Goal: Information Seeking & Learning: Learn about a topic

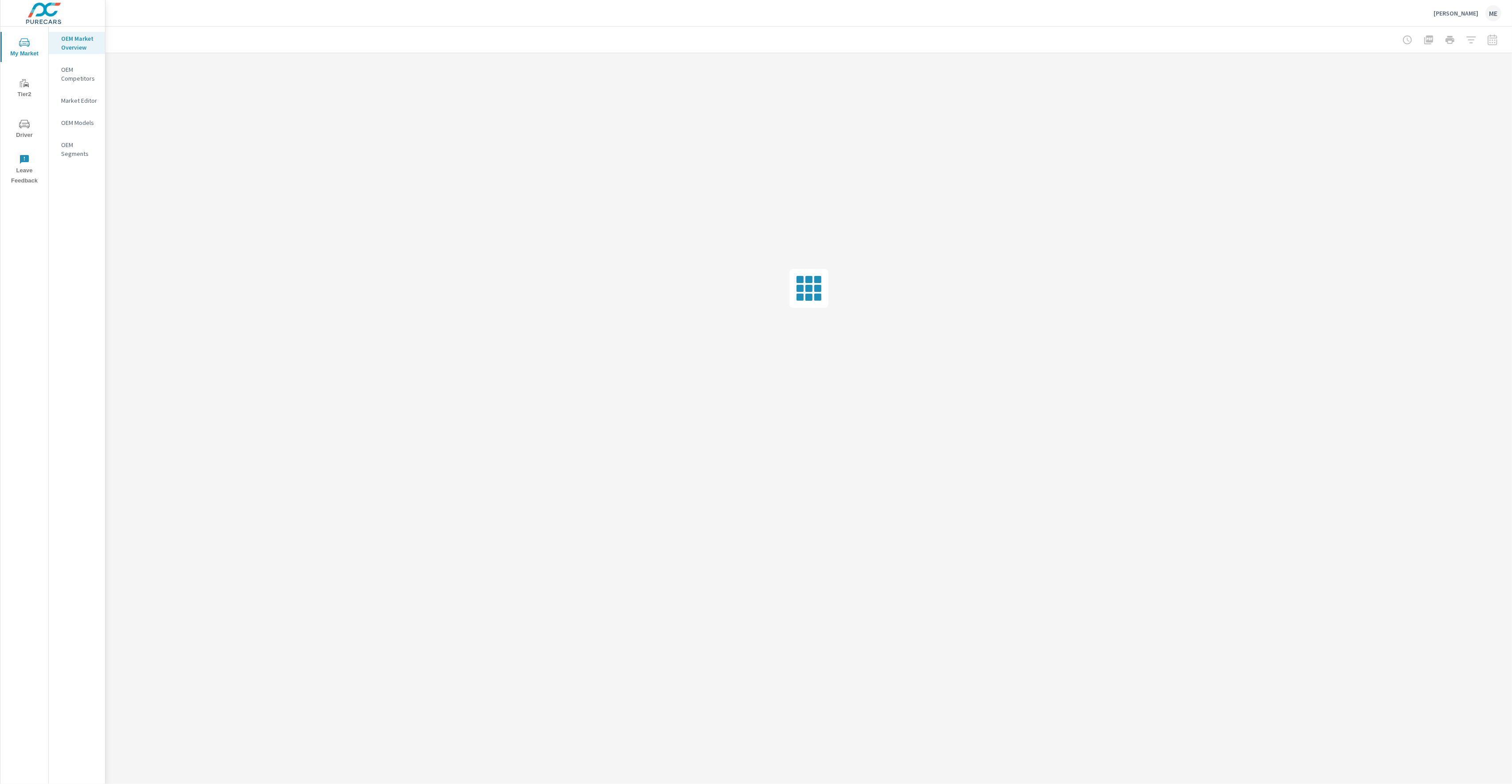
click at [410, 8] on div "Murray Ford ME" at bounding box center [808, 13] width 1385 height 26
click at [409, 34] on div at bounding box center [808, 40] width 1385 height 26
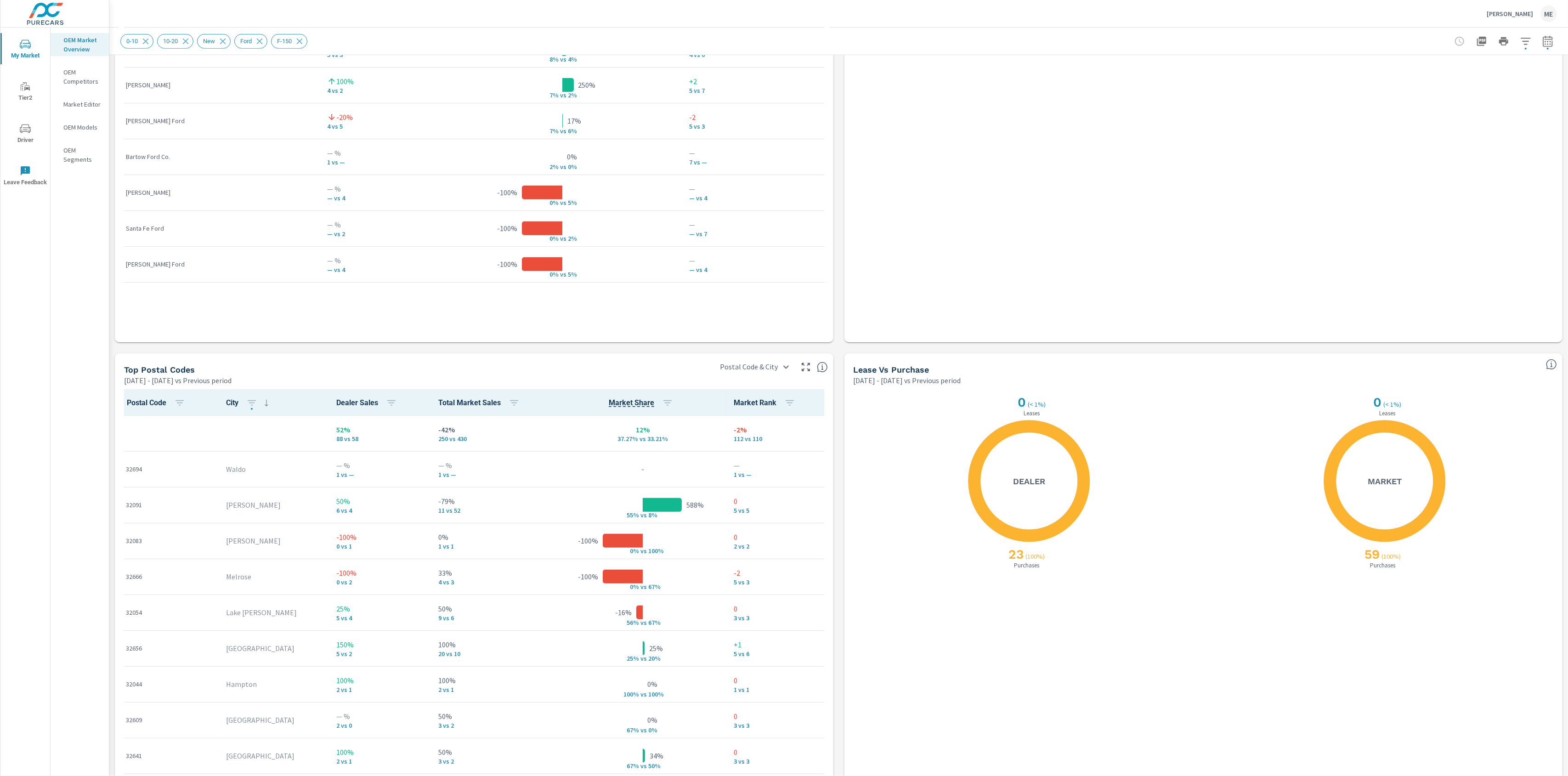
scroll to position [816, 0]
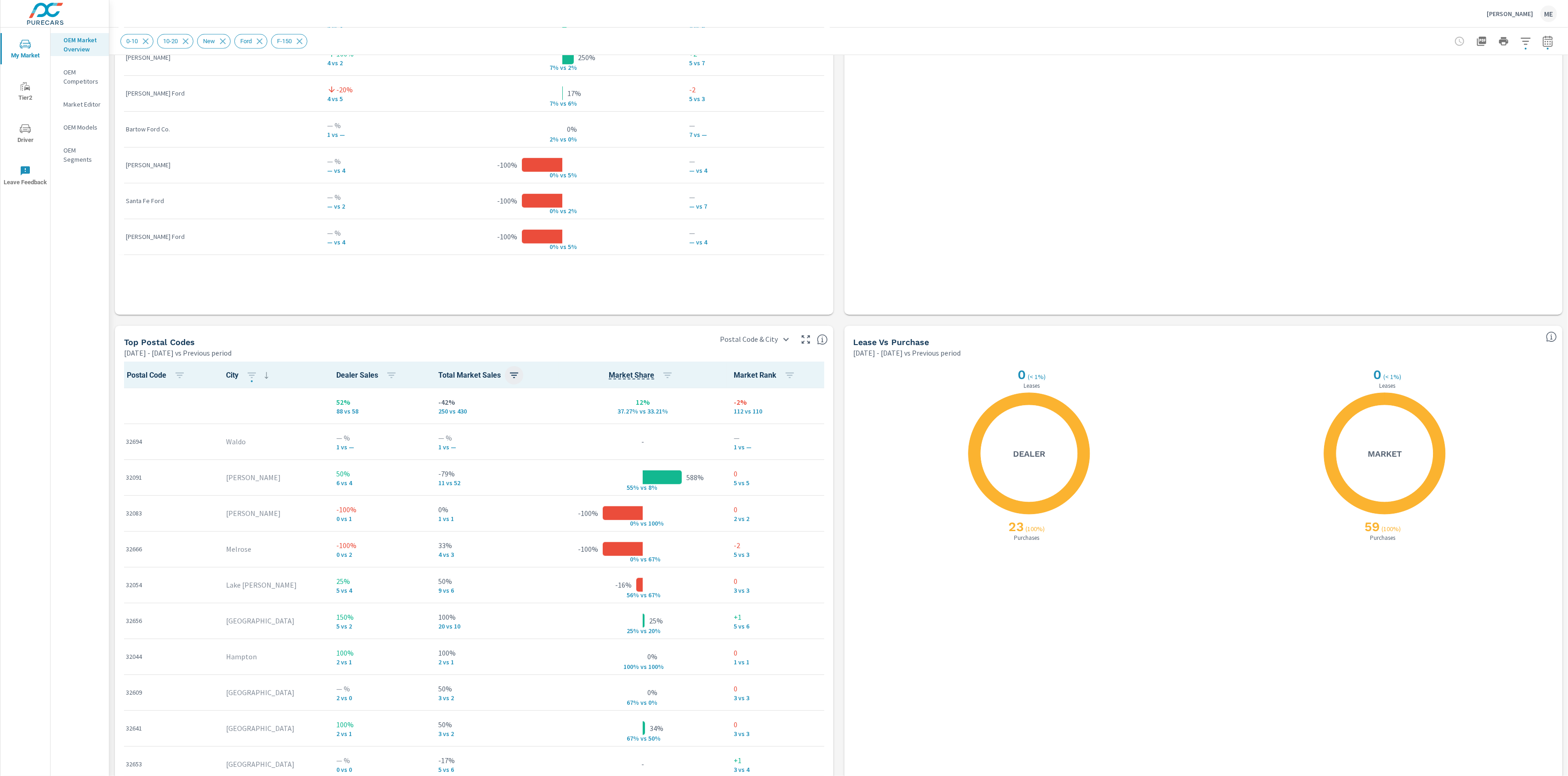
click at [508, 373] on icon "button" at bounding box center [513, 375] width 11 height 11
click at [440, 411] on p "ASC" at bounding box center [440, 413] width 11 height 9
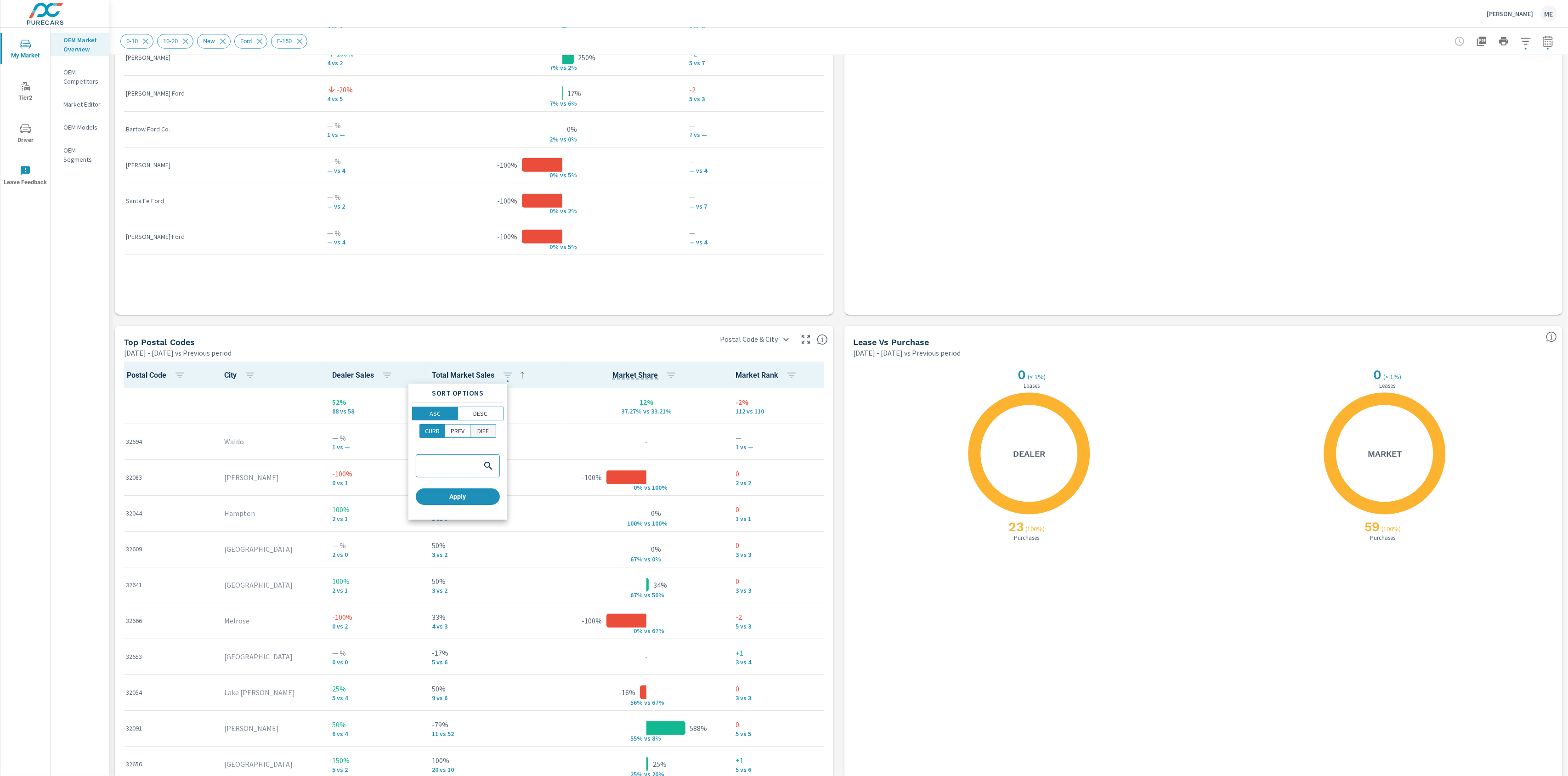
click at [485, 429] on p "DIFF" at bounding box center [483, 431] width 12 height 9
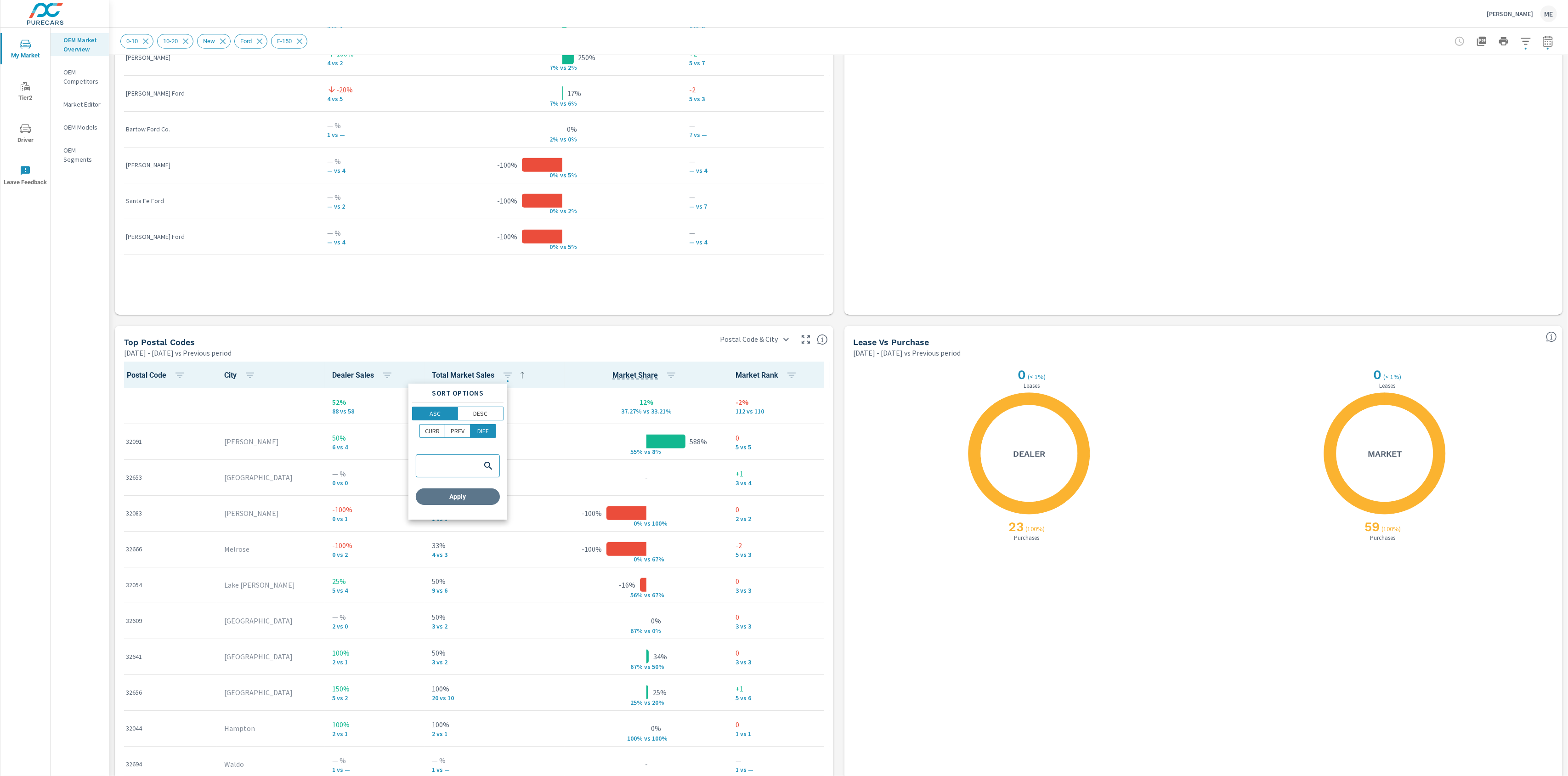
click at [479, 495] on span "Apply" at bounding box center [458, 496] width 76 height 8
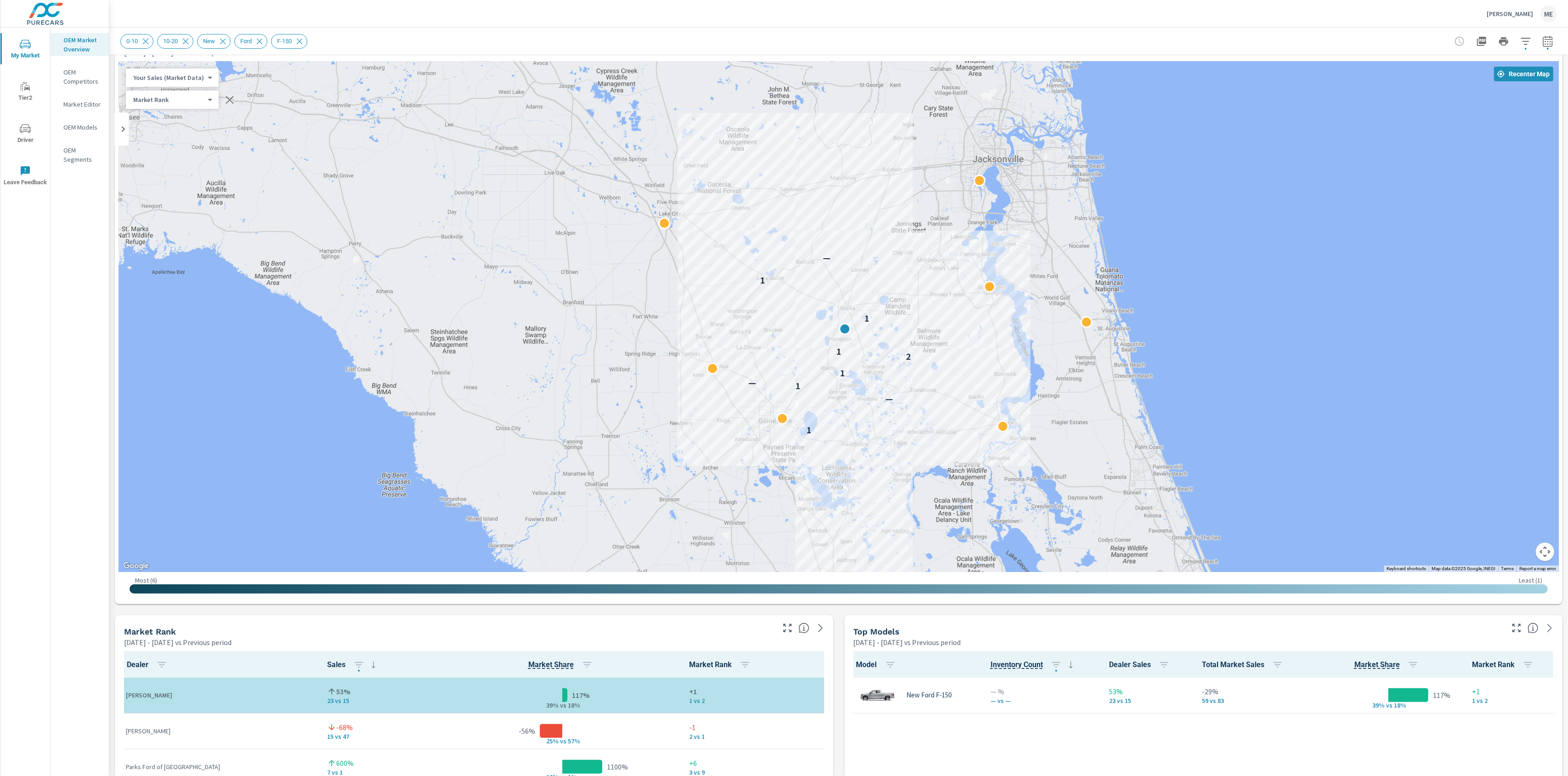
scroll to position [21, 0]
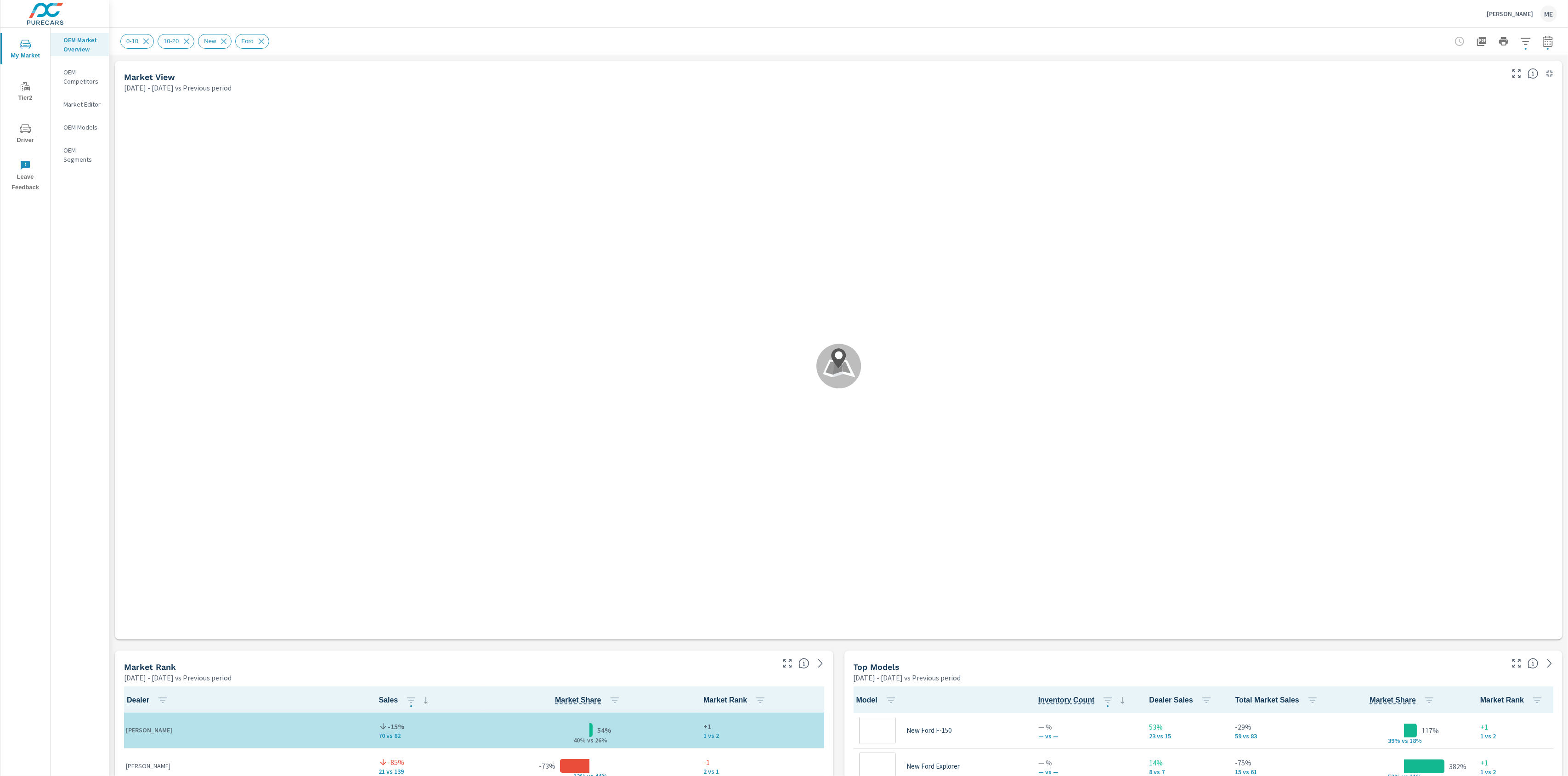
scroll to position [1, 0]
click at [688, 22] on div "Murray Ford ME" at bounding box center [838, 14] width 1437 height 27
click at [632, 26] on div "Murray Ford ME" at bounding box center [838, 14] width 1437 height 27
click at [521, 23] on div "[PERSON_NAME] ME" at bounding box center [838, 14] width 1437 height 27
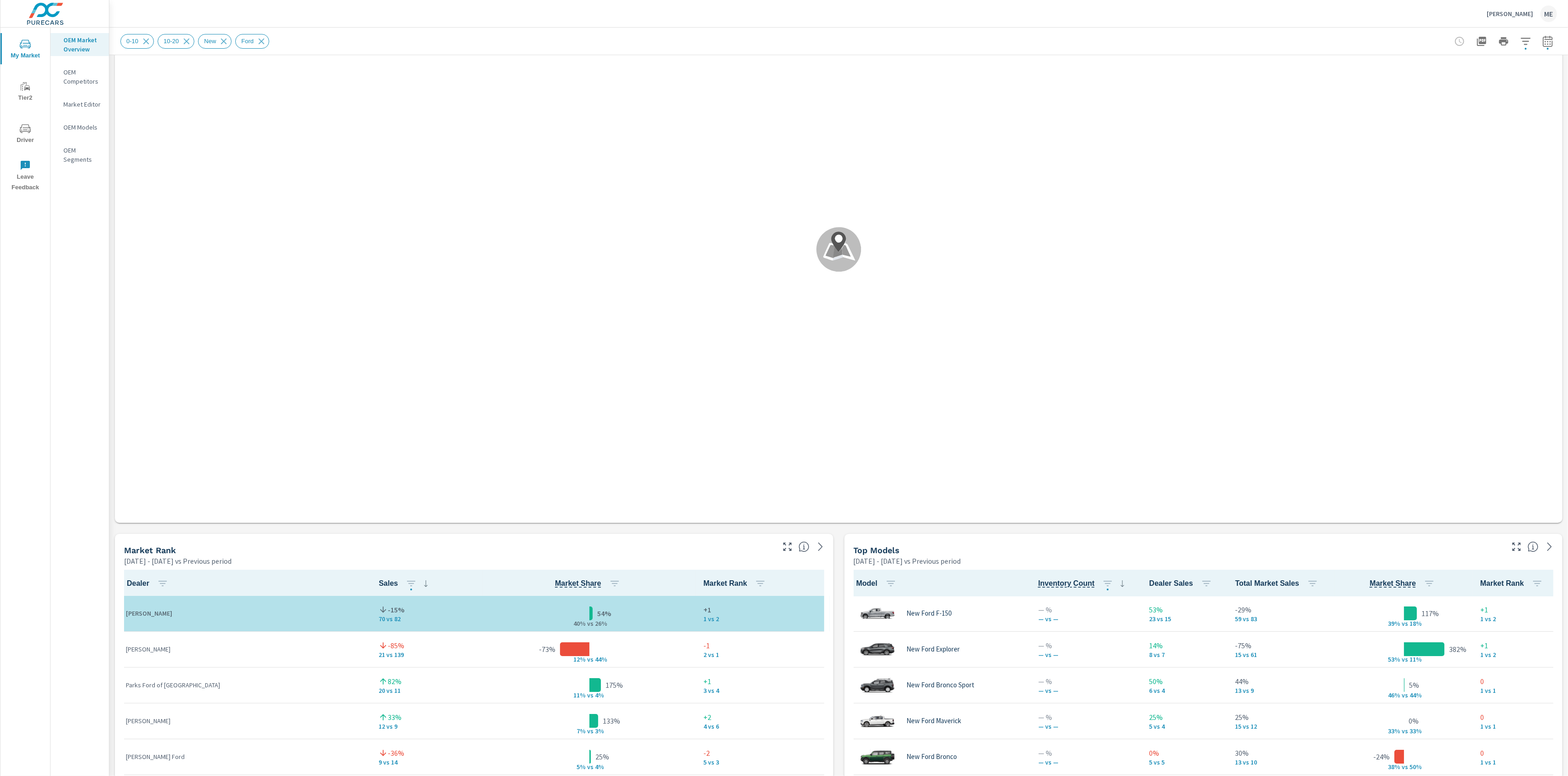
scroll to position [0, 0]
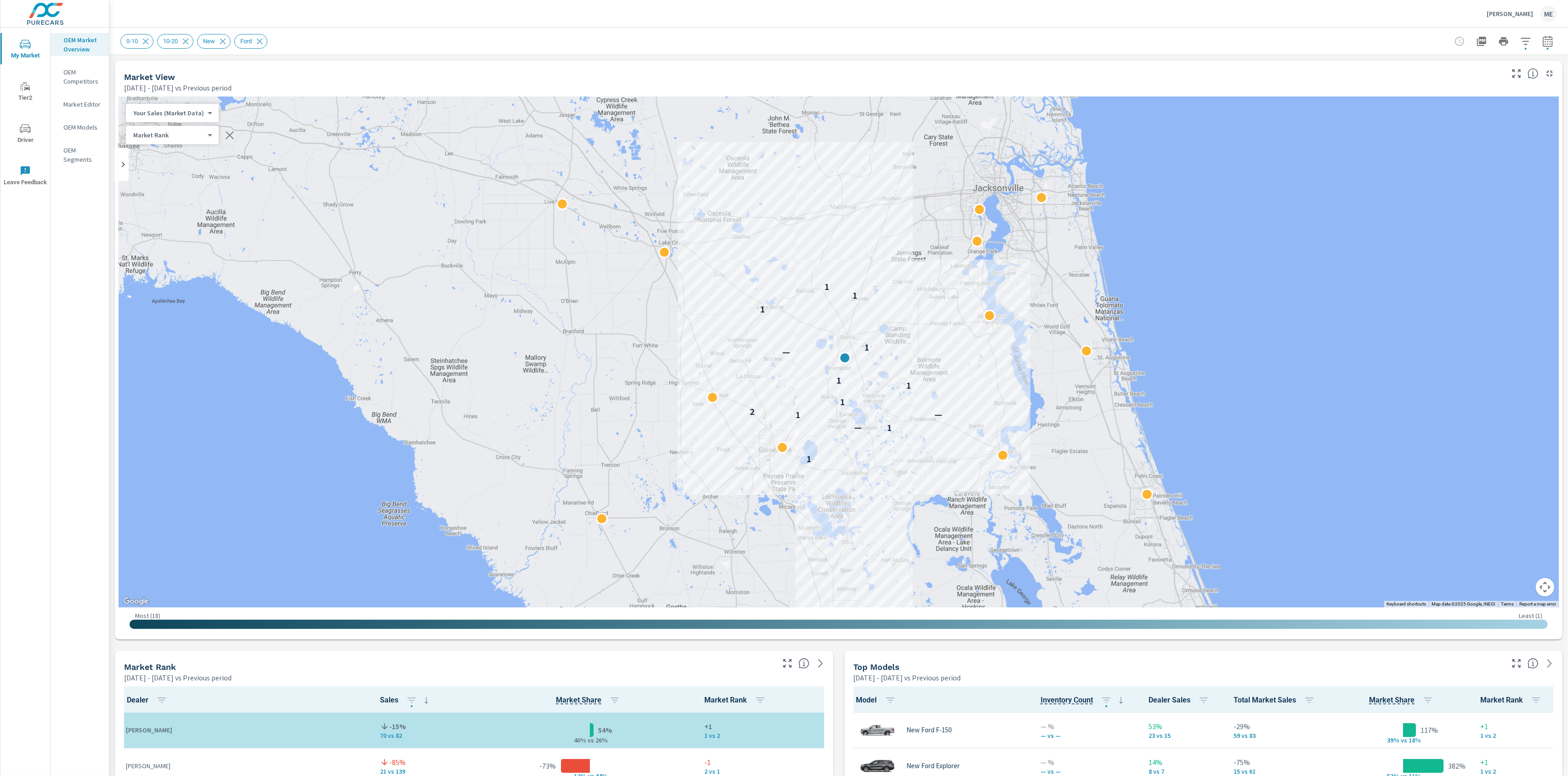
scroll to position [1, 0]
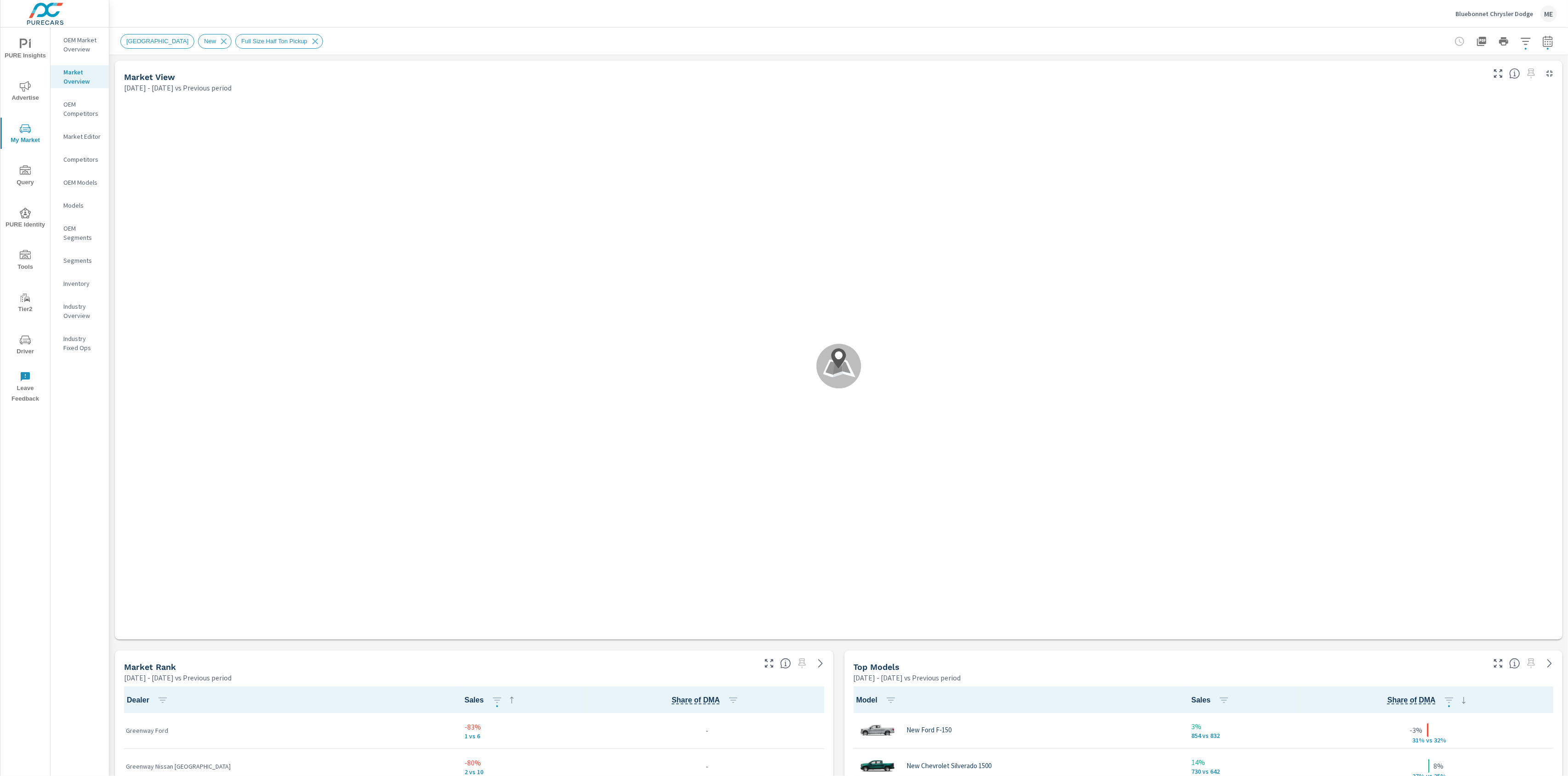
scroll to position [72, 0]
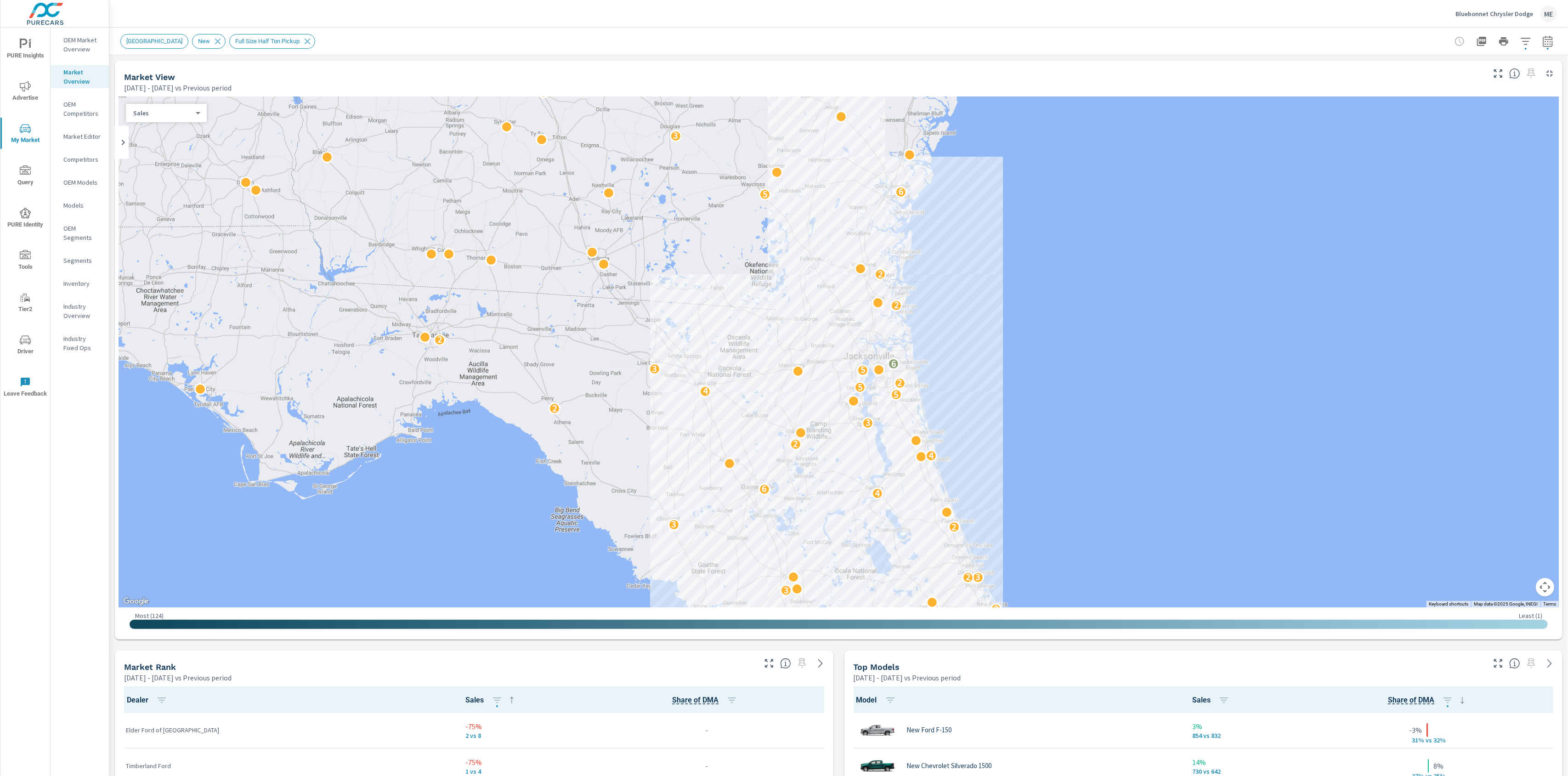
scroll to position [1, 0]
click at [562, 51] on div "JACKSONVILLE New Full Size Half Ton Pickup" at bounding box center [838, 41] width 1437 height 27
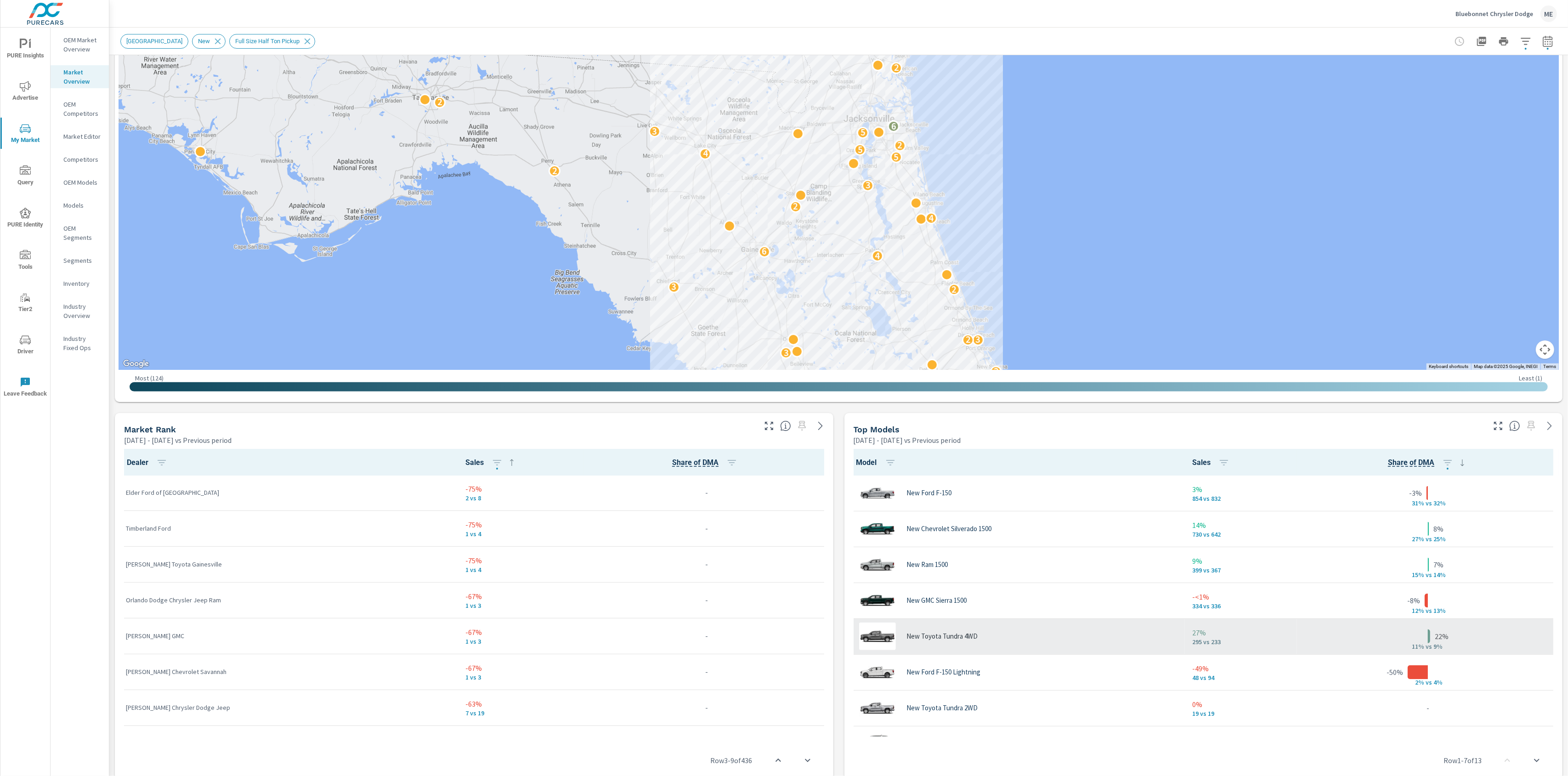
scroll to position [2, 0]
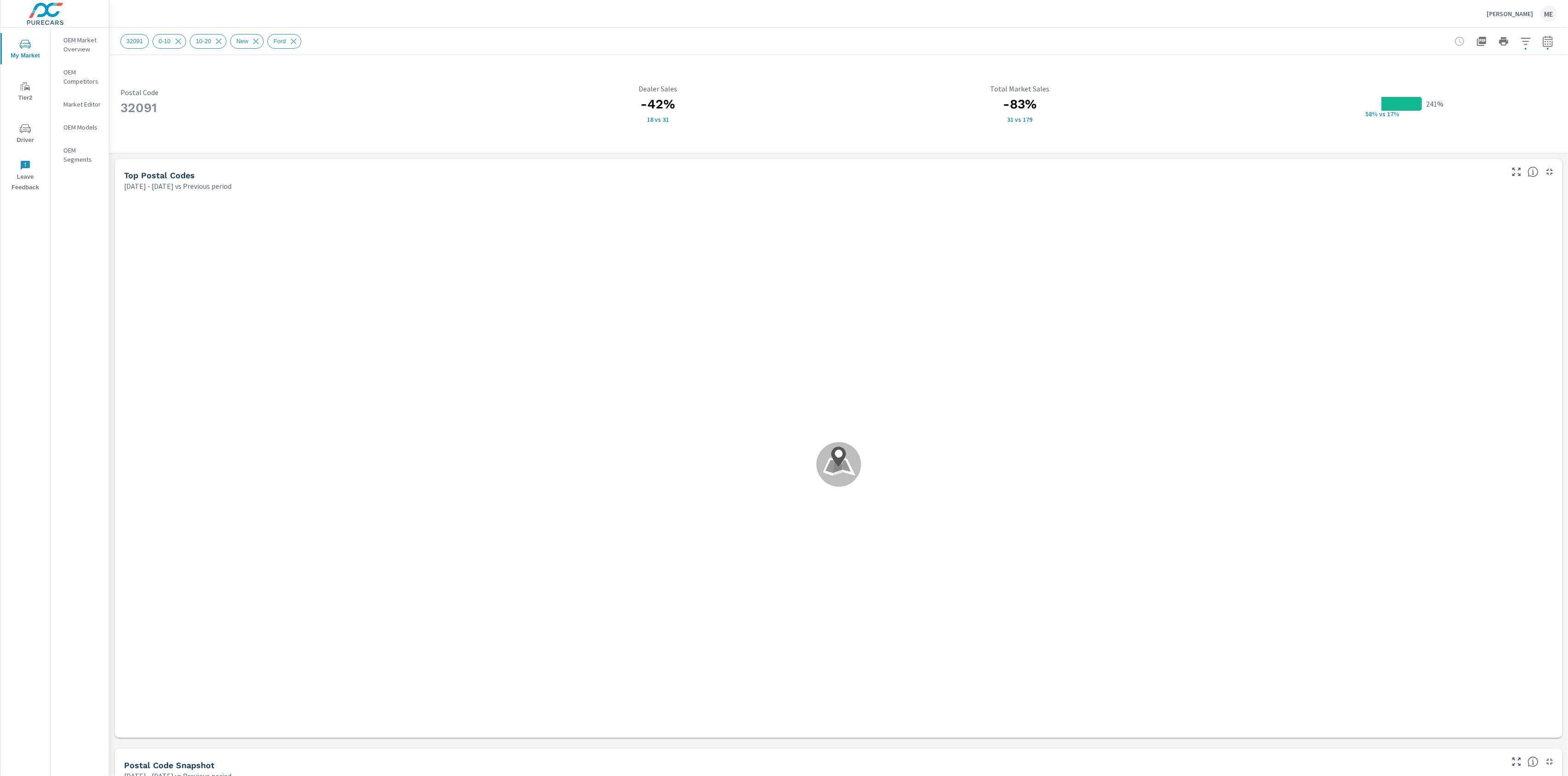
scroll to position [1, 0]
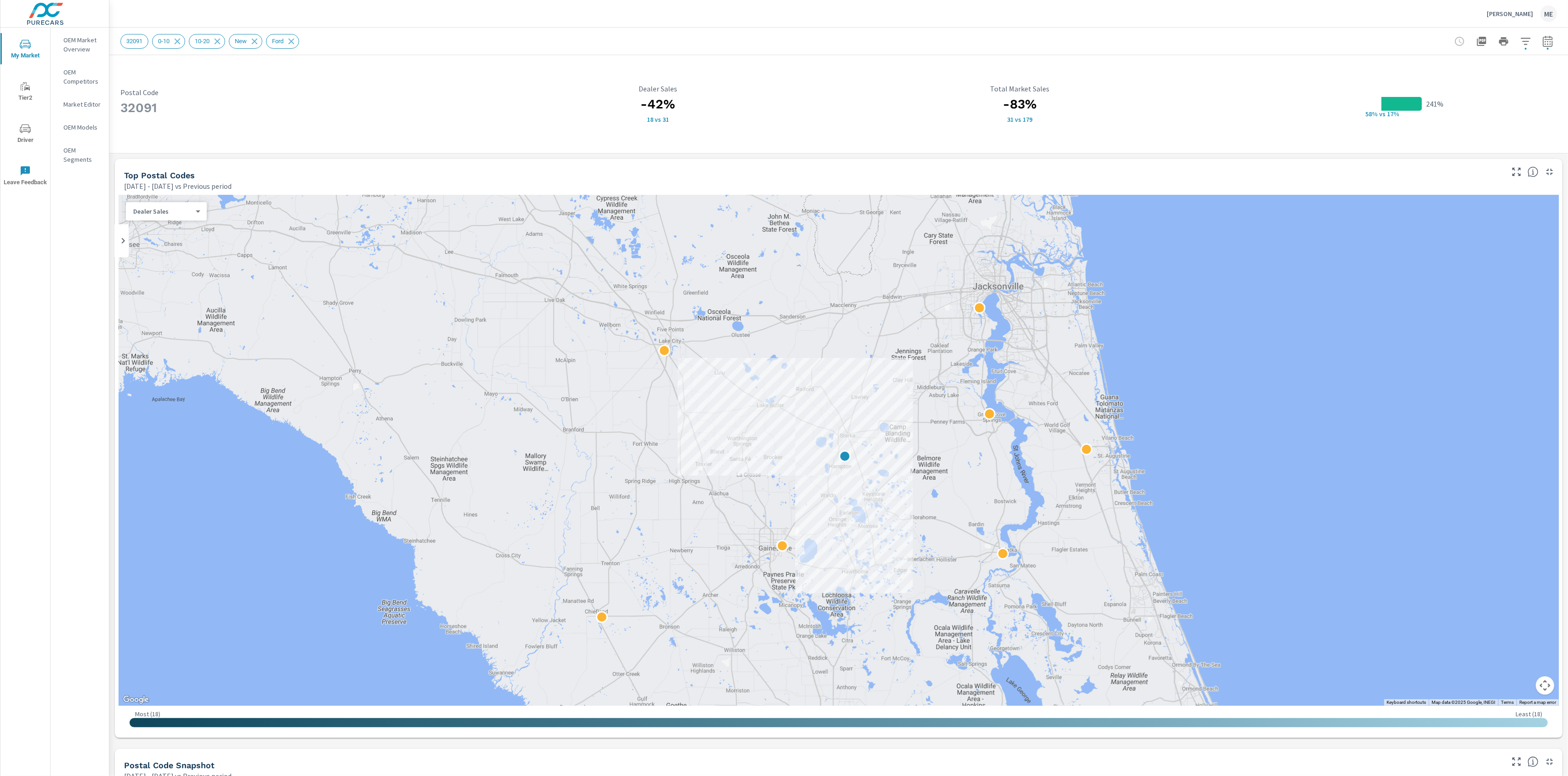
click at [932, 21] on div "Murray Ford ME" at bounding box center [838, 14] width 1437 height 27
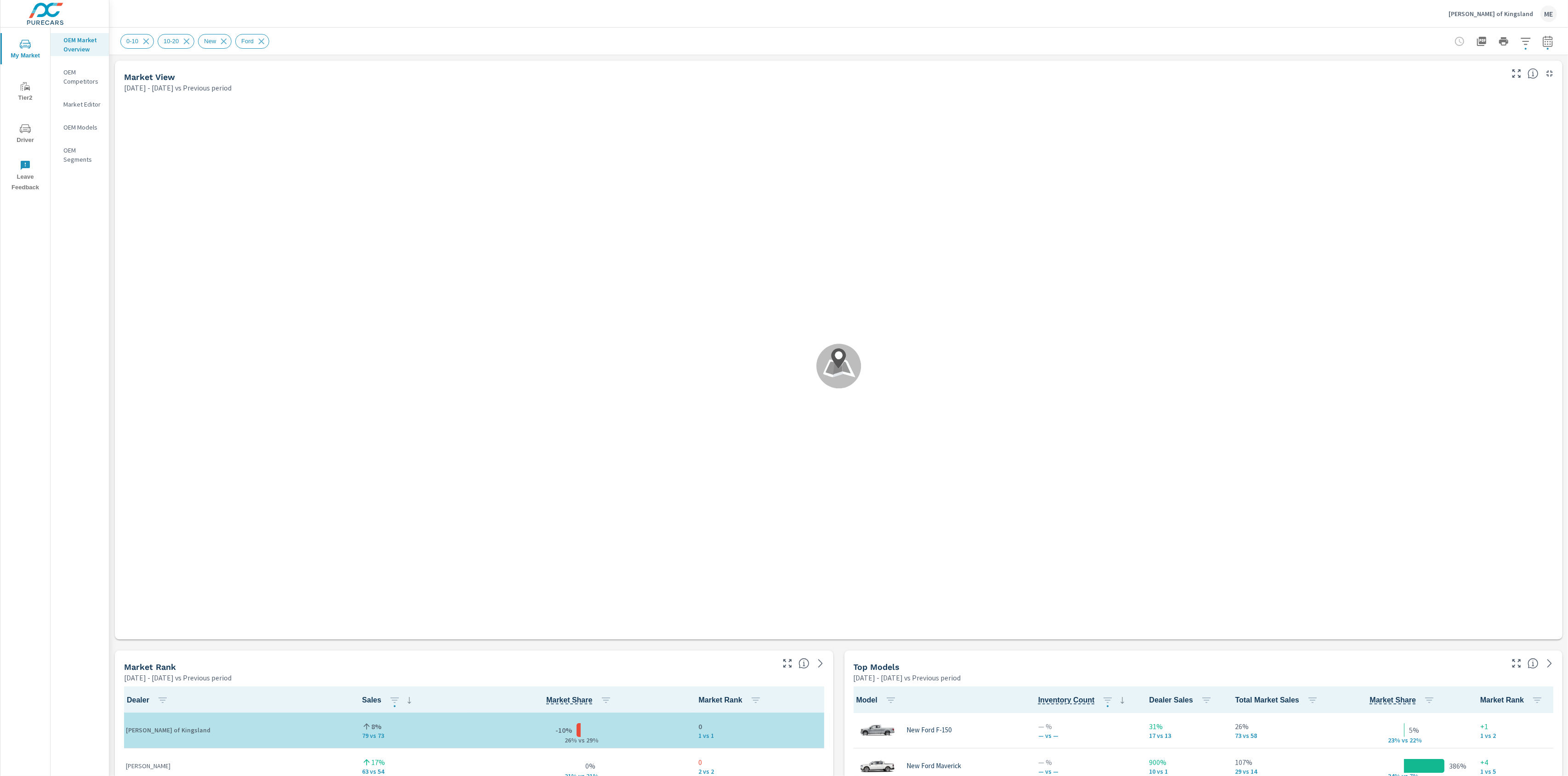
scroll to position [1, 0]
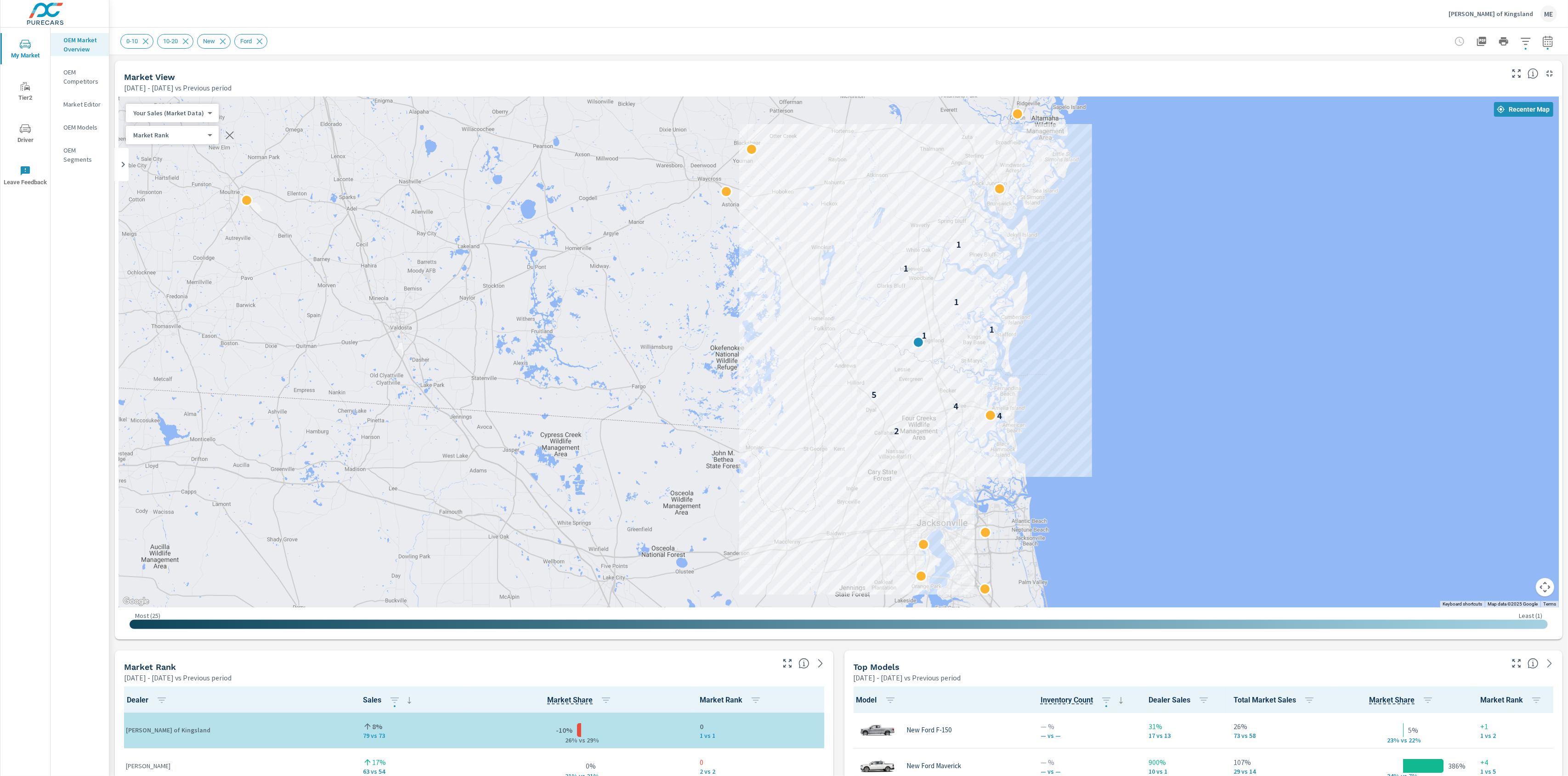
scroll to position [1, 0]
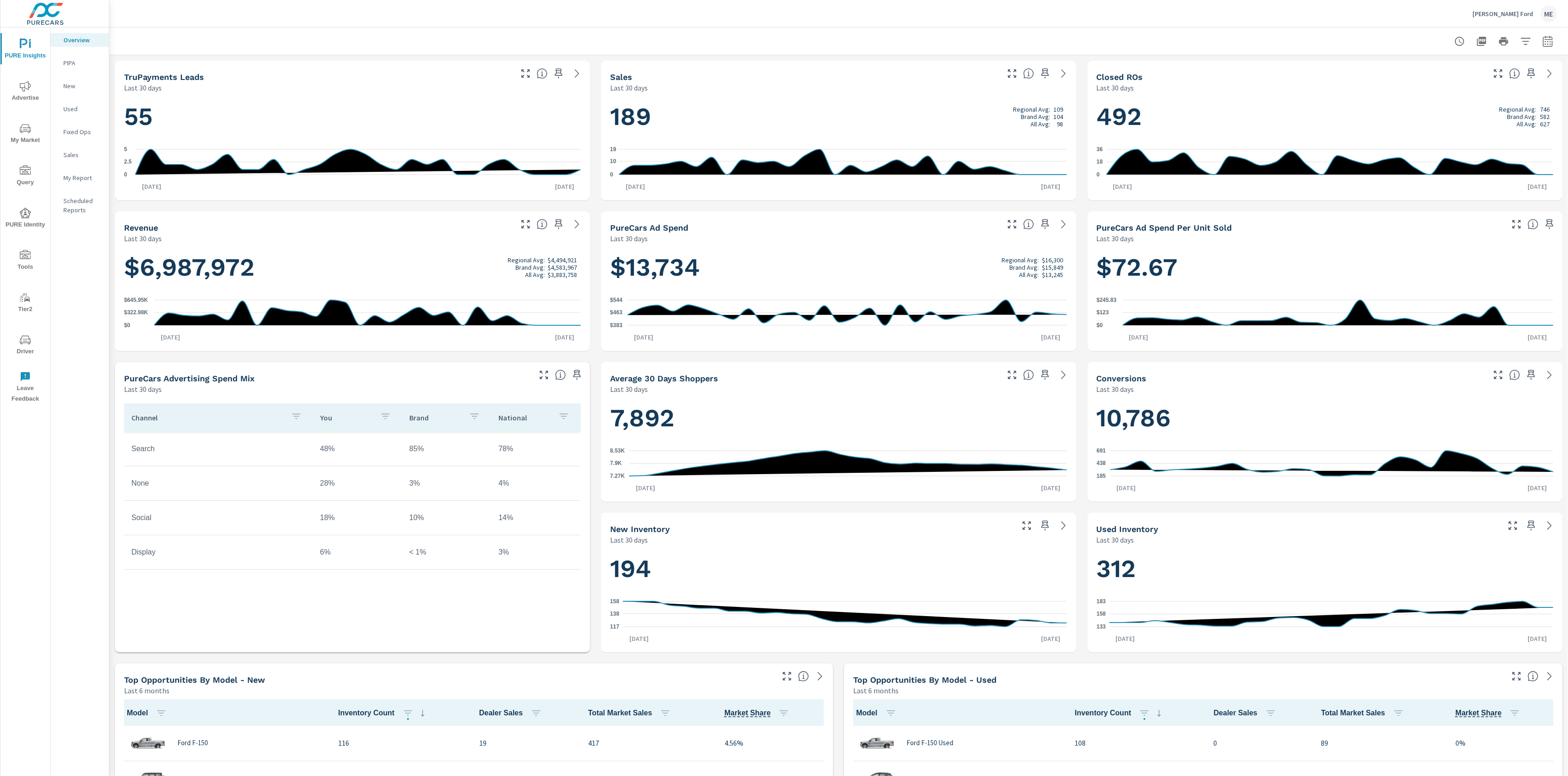
scroll to position [1, 0]
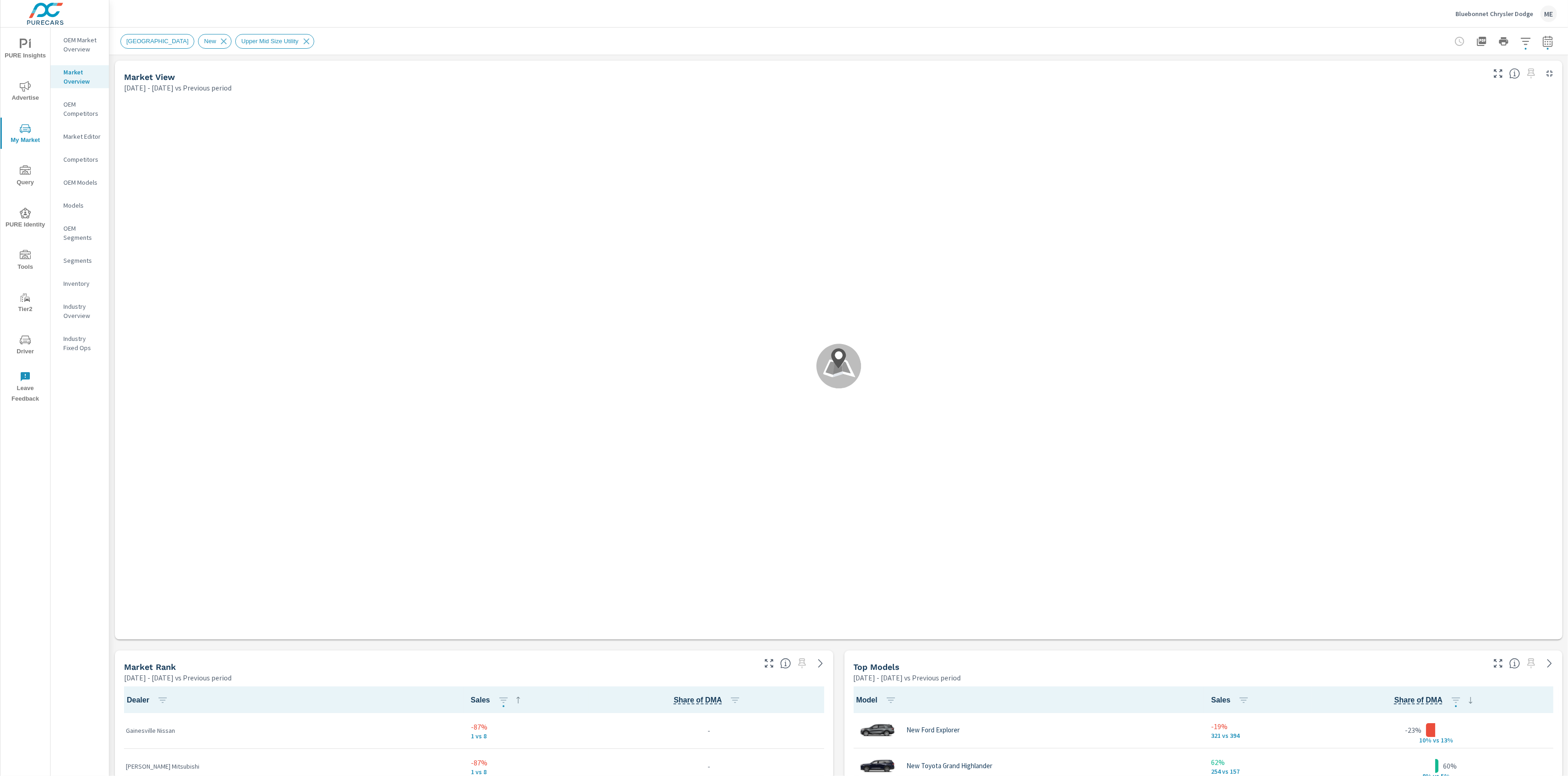
scroll to position [72, 0]
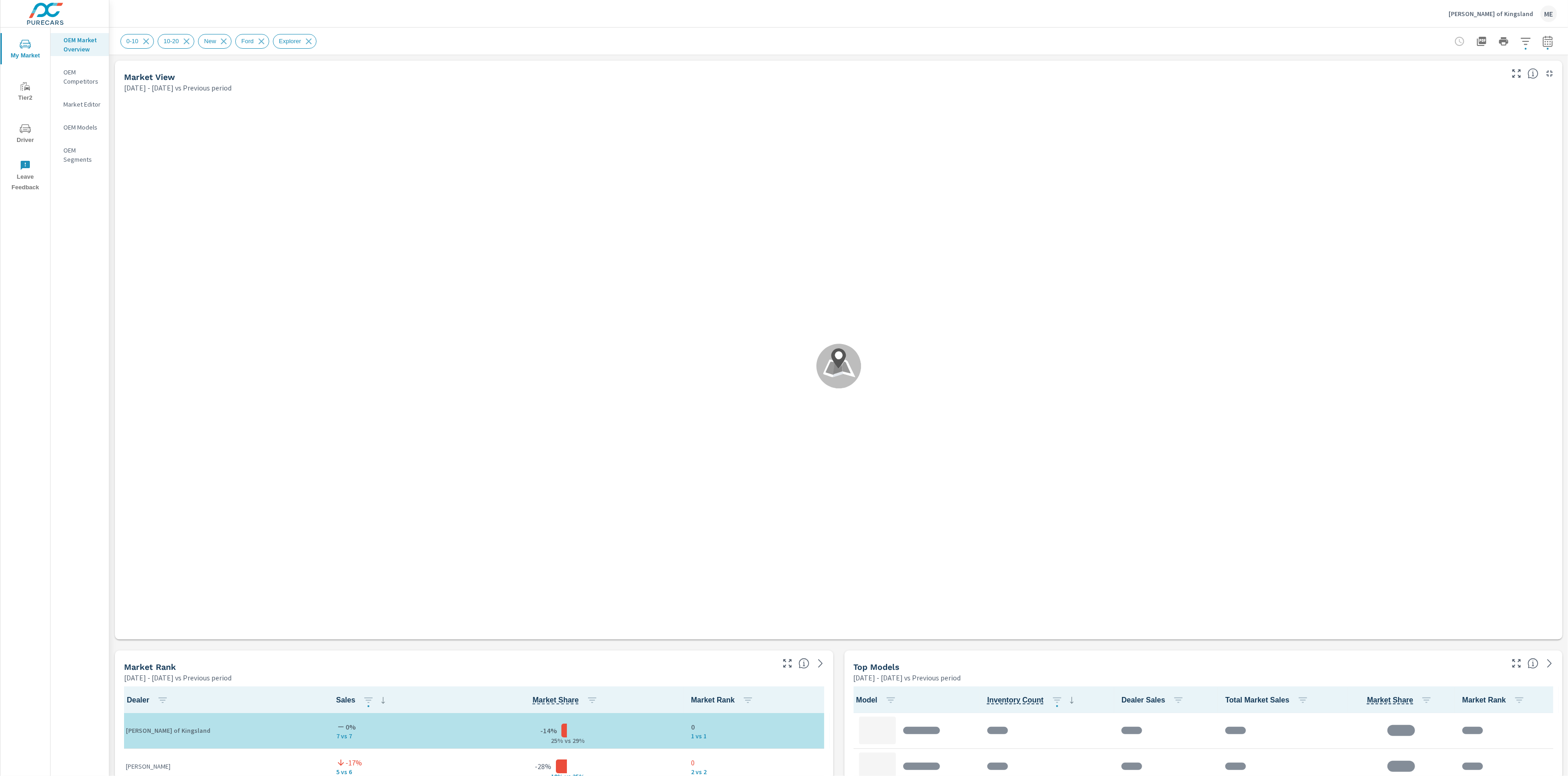
scroll to position [1, 0]
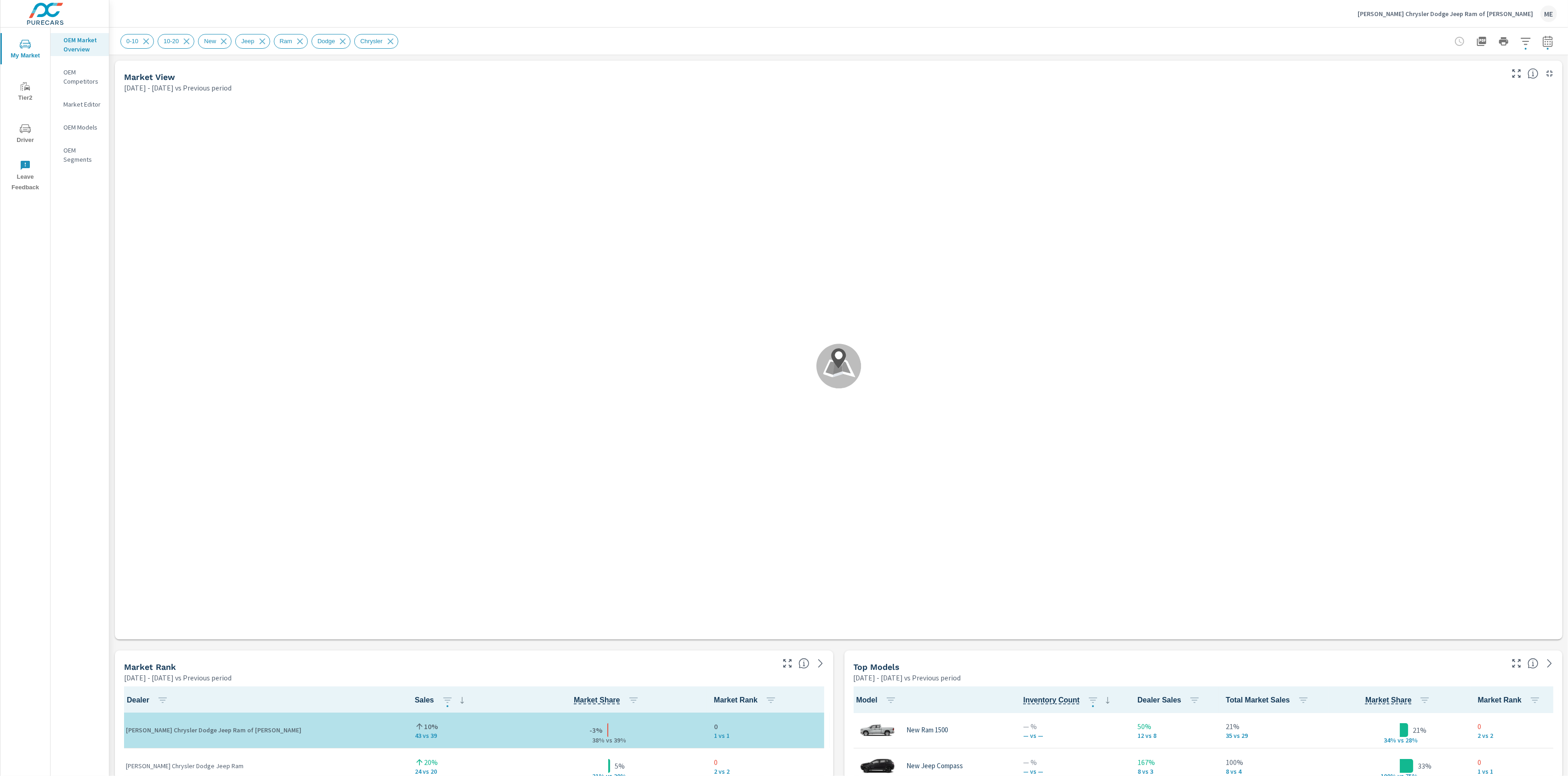
scroll to position [1, 0]
